Goal: Find specific page/section: Find specific page/section

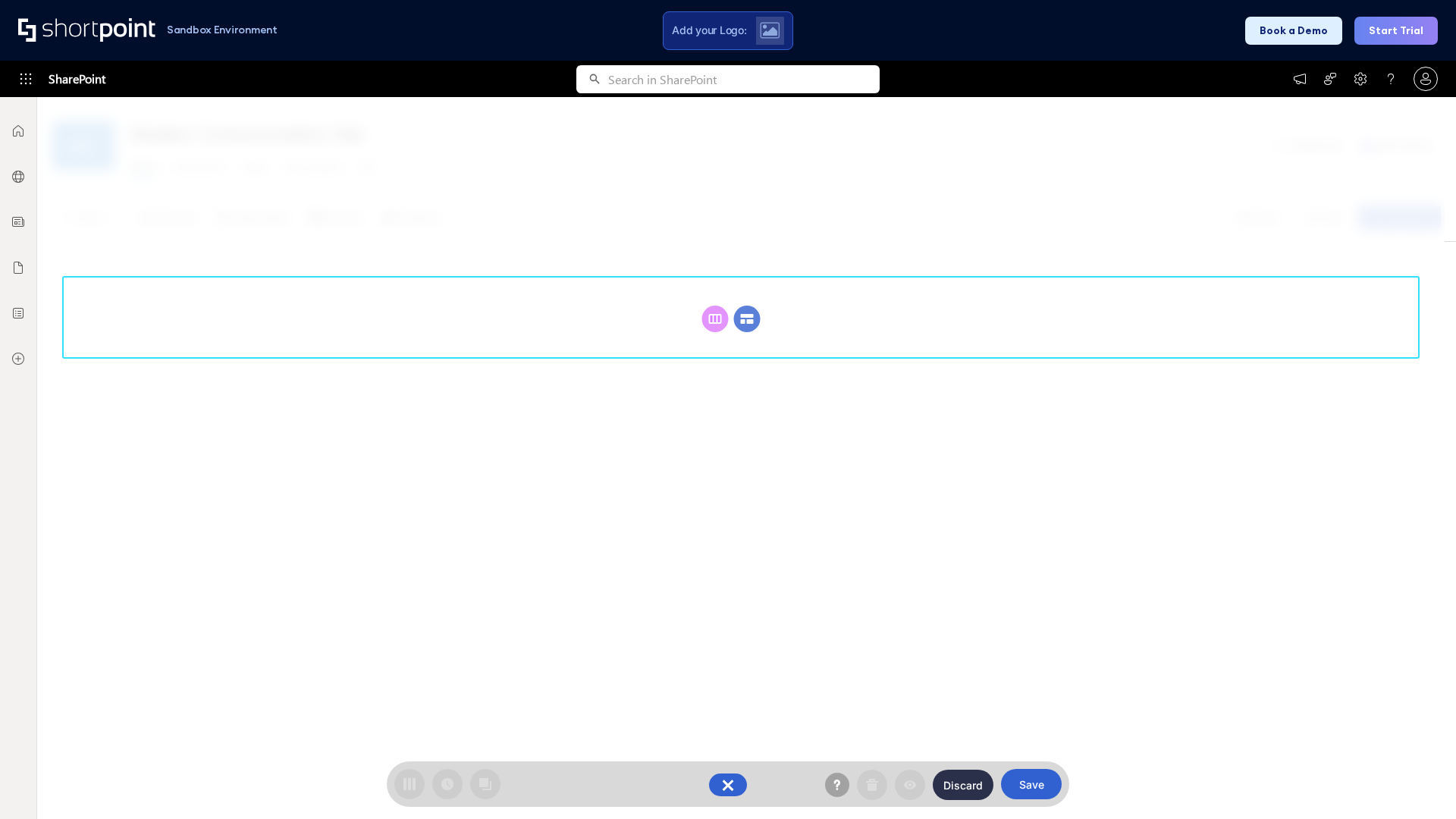
click at [747, 319] on circle at bounding box center [747, 319] width 27 height 27
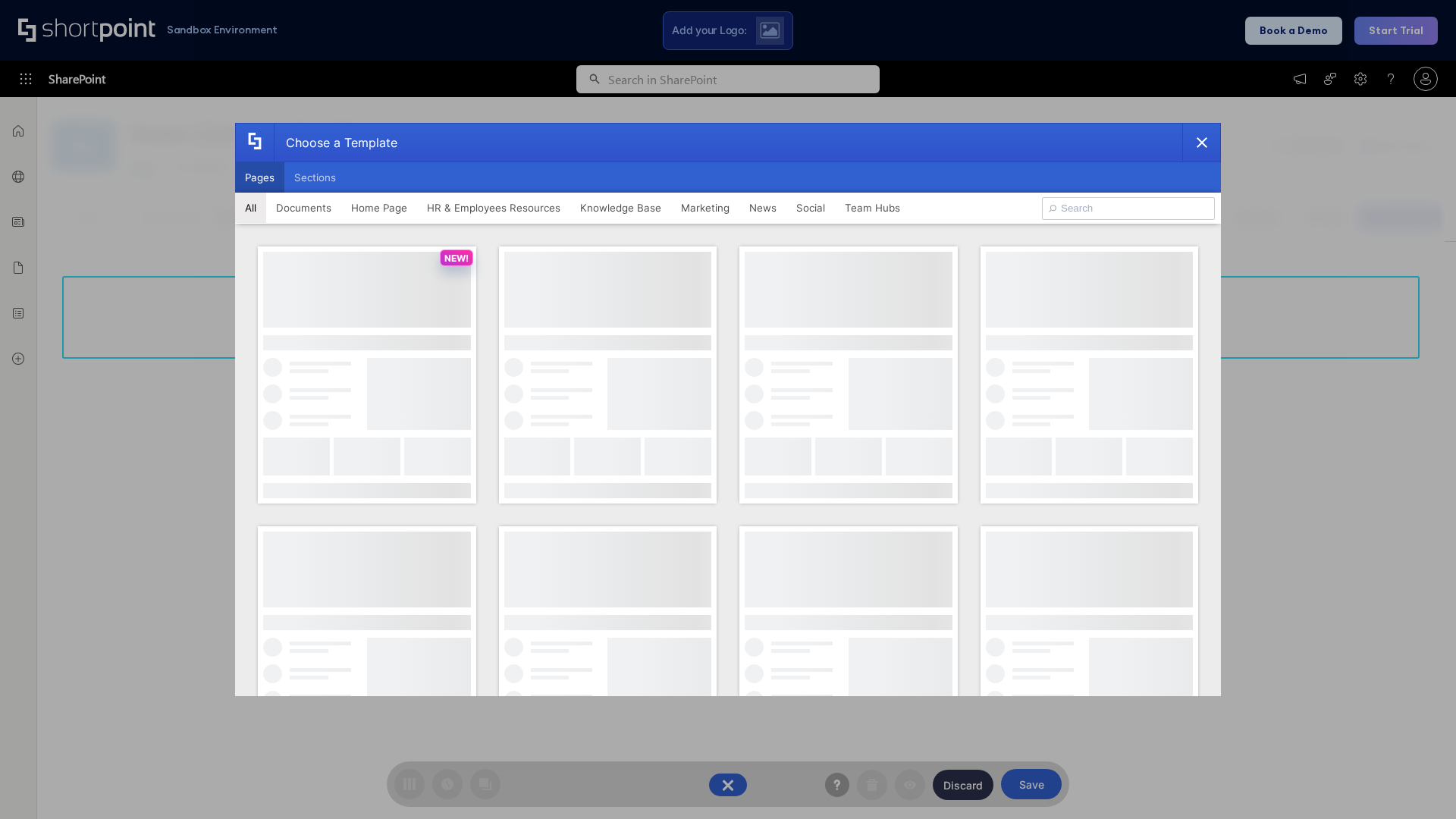
click at [259, 178] on button "Pages" at bounding box center [259, 178] width 49 height 30
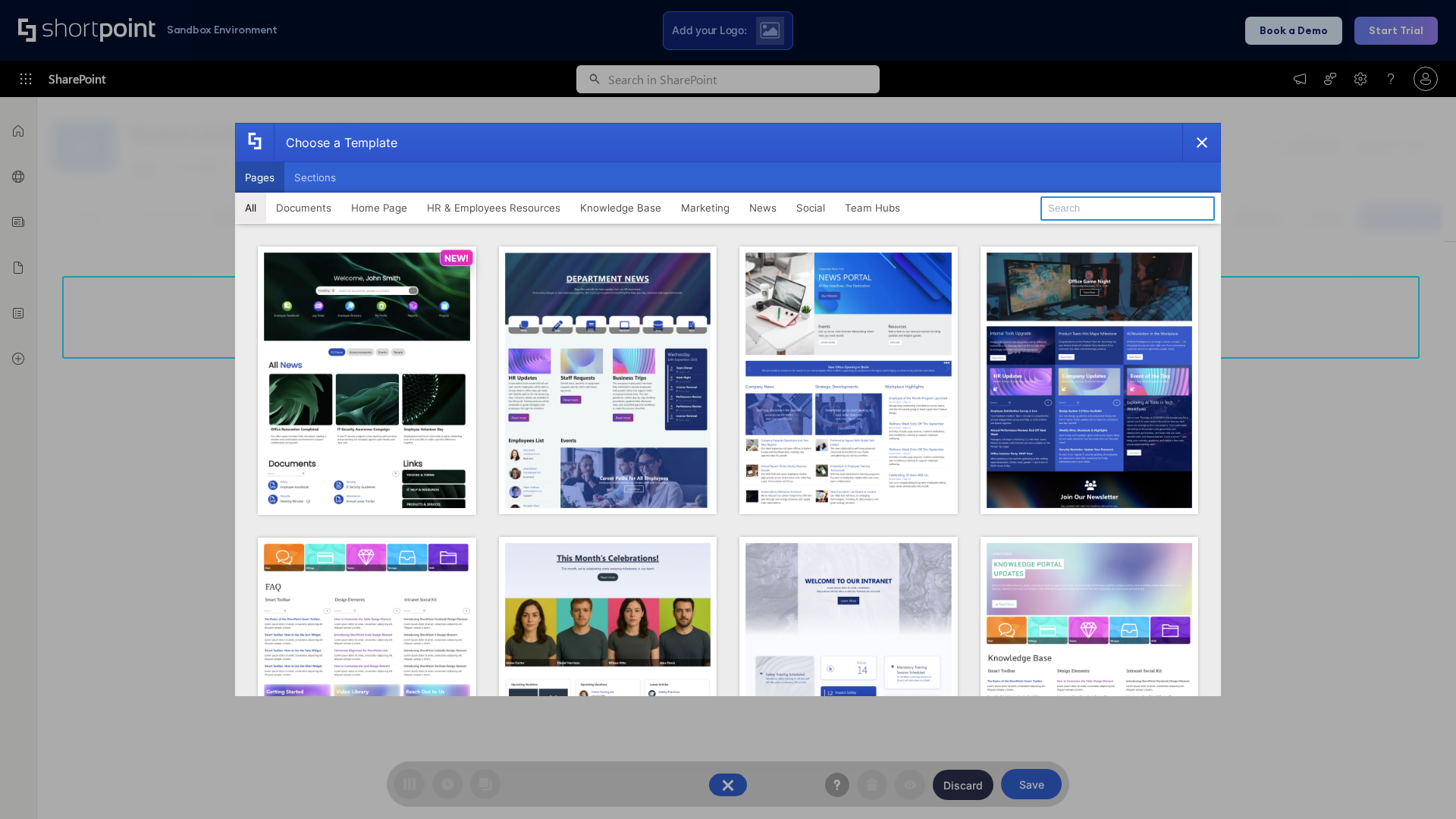
type input "HR 8"
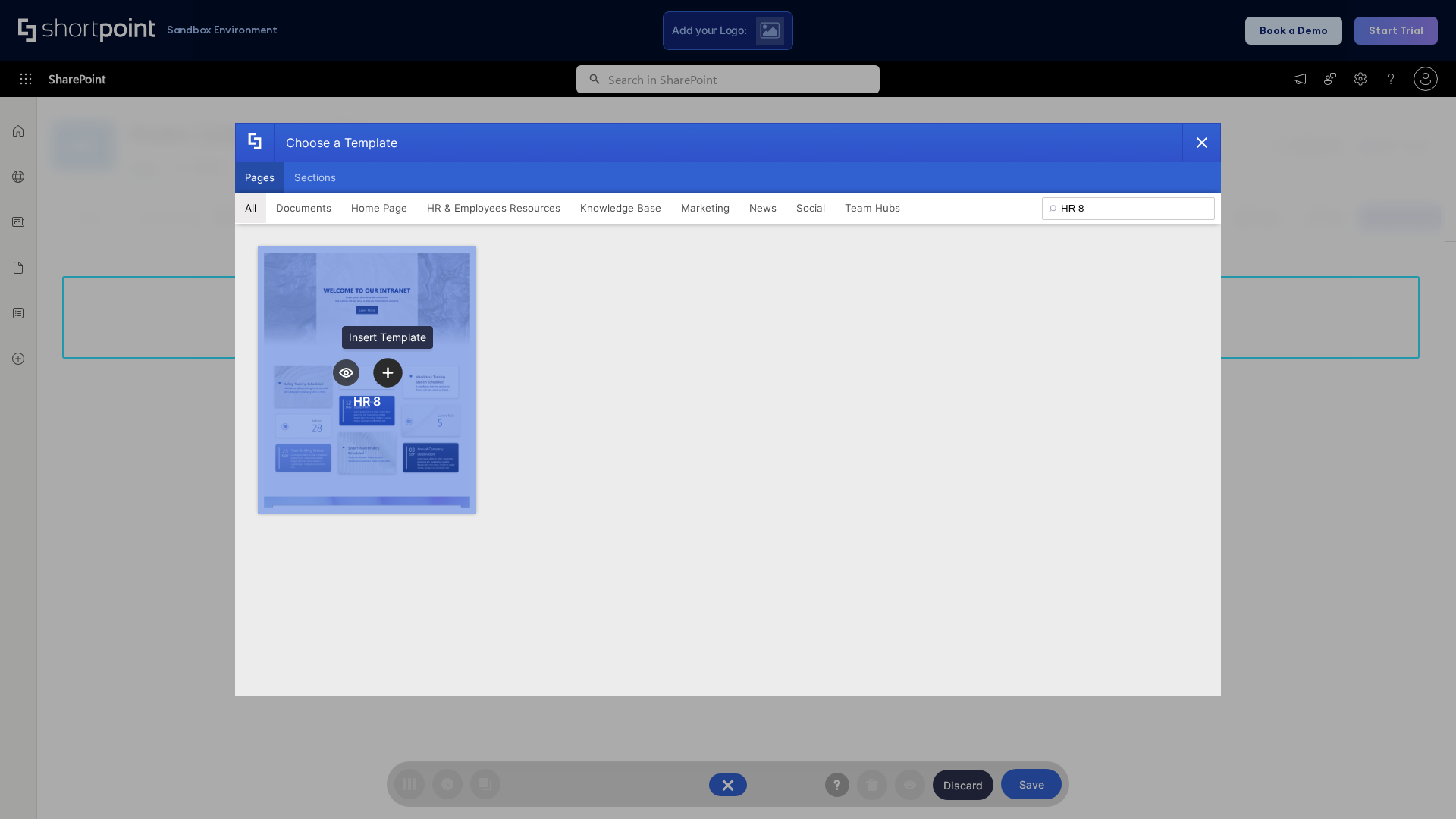
click at [388, 373] on icon "template selector" at bounding box center [387, 372] width 11 height 11
